Goal: Navigation & Orientation: Understand site structure

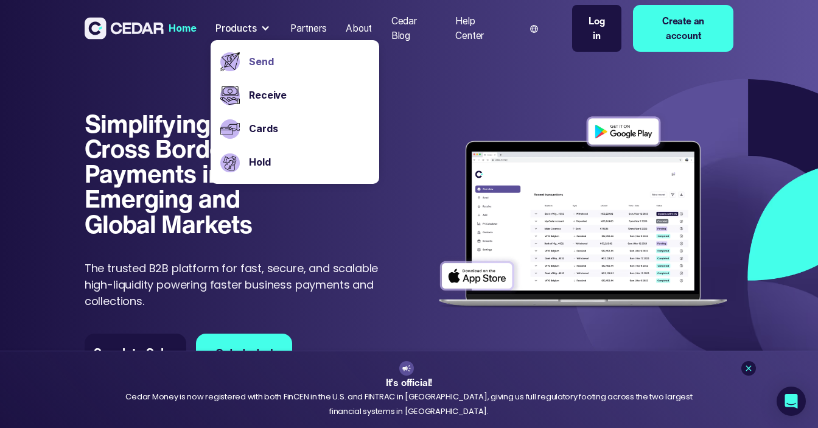
click at [252, 65] on link "Send" at bounding box center [309, 62] width 121 height 15
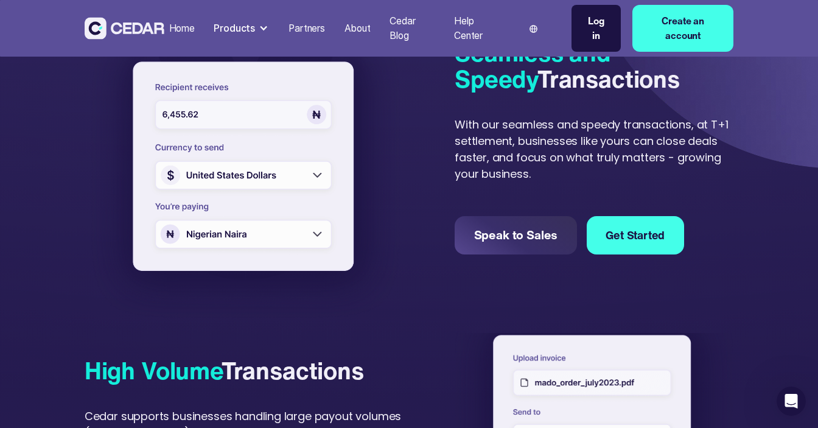
scroll to position [342, 0]
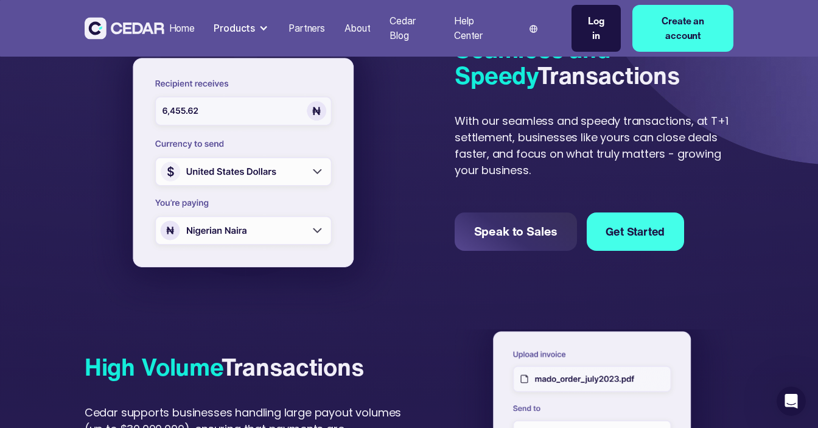
click at [238, 104] on img at bounding box center [246, 165] width 322 height 311
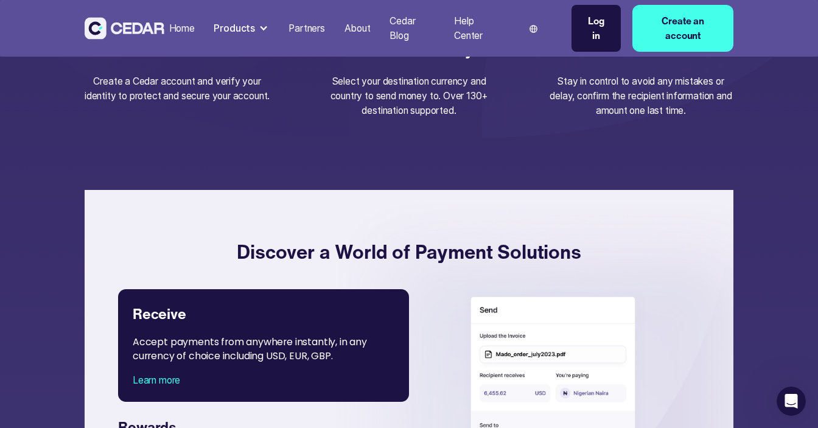
scroll to position [1895, 0]
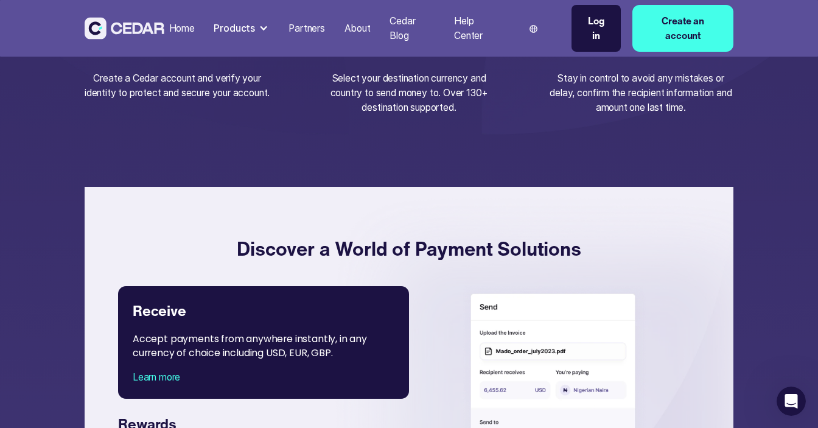
click at [248, 30] on div "Products" at bounding box center [234, 28] width 41 height 15
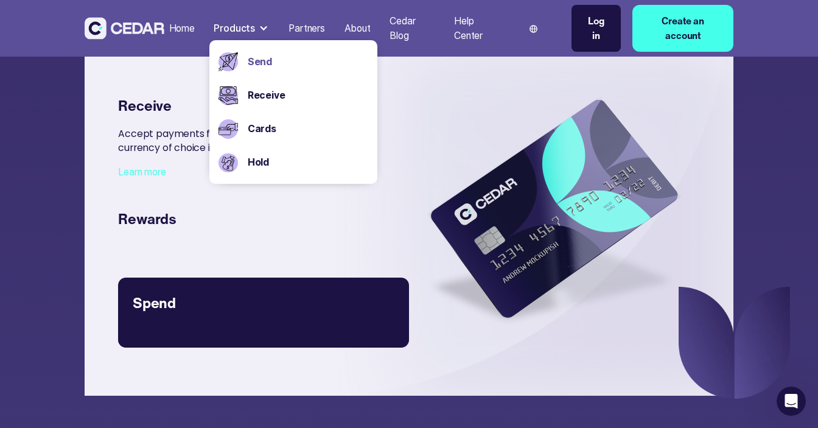
click at [262, 343] on link "Spend Pay for business expenses easily with our USD Card, anywhere in the world." at bounding box center [263, 313] width 291 height 70
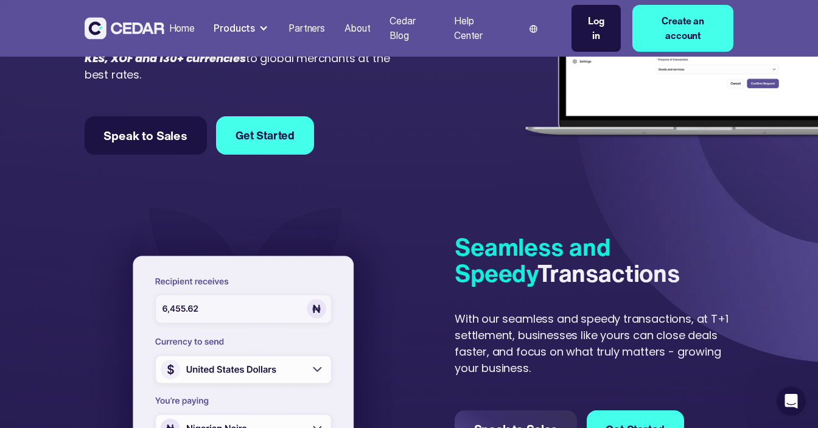
scroll to position [80, 0]
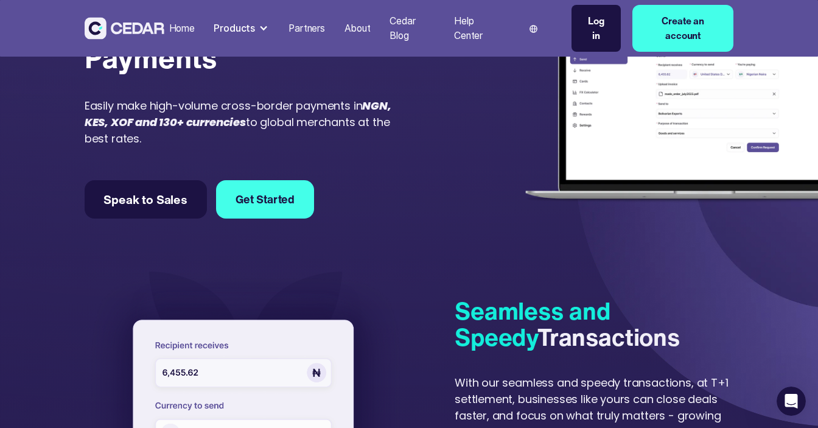
click at [244, 32] on div "Products" at bounding box center [234, 28] width 41 height 15
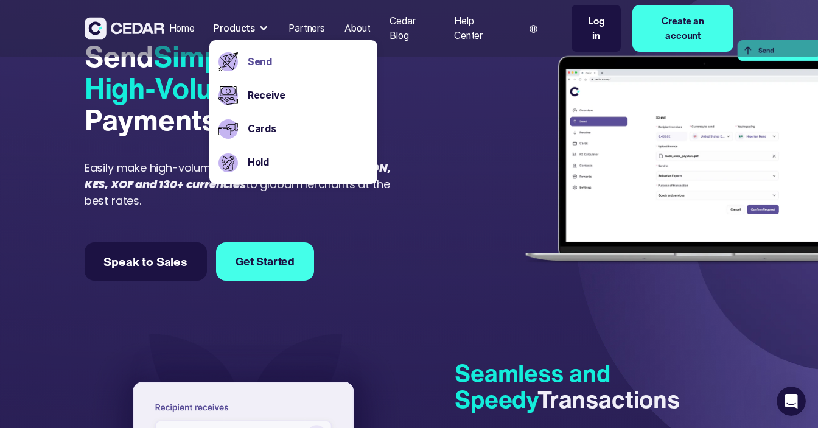
scroll to position [0, 0]
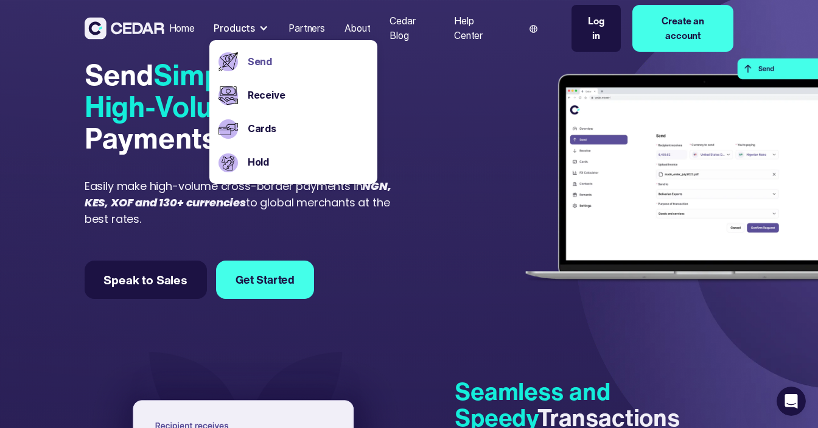
click at [430, 160] on div at bounding box center [574, 178] width 320 height 241
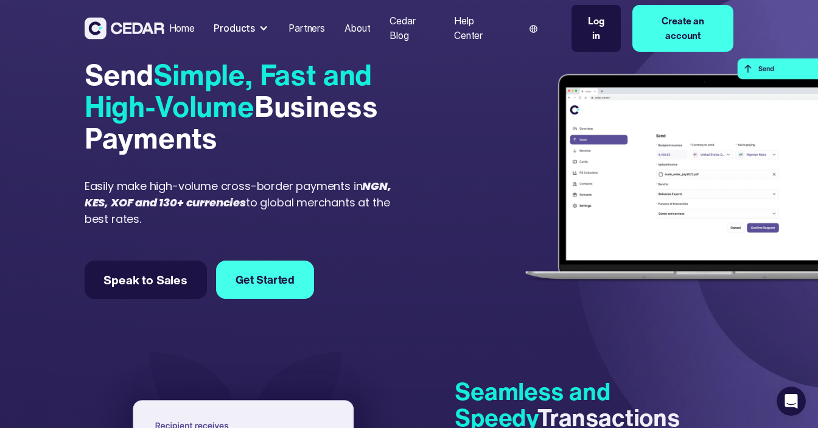
click at [360, 26] on div "About" at bounding box center [358, 28] width 26 height 15
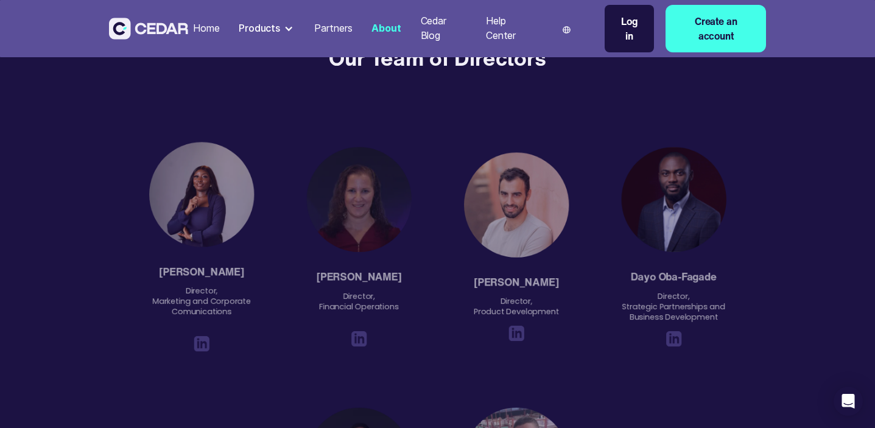
scroll to position [1222, 0]
